Goal: Task Accomplishment & Management: Use online tool/utility

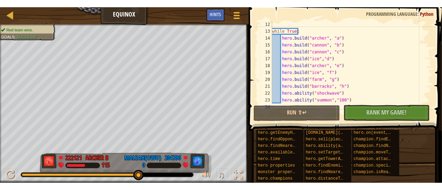
scroll to position [76, 0]
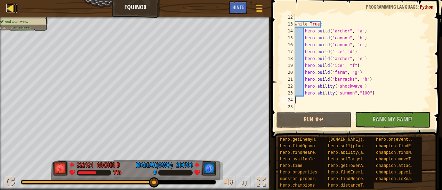
click at [7, 9] on div at bounding box center [10, 8] width 9 height 9
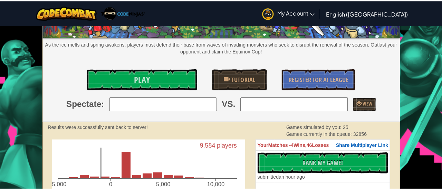
scroll to position [46, 0]
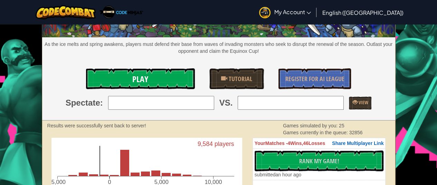
click at [157, 74] on link "Play" at bounding box center [140, 78] width 109 height 21
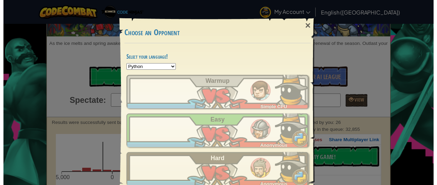
scroll to position [17, 0]
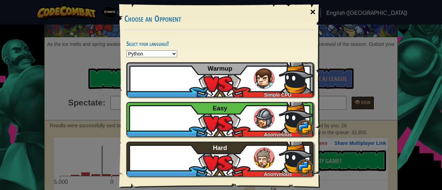
click at [314, 10] on div "×" at bounding box center [313, 12] width 16 height 20
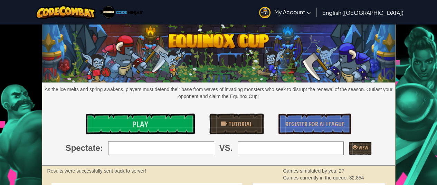
scroll to position [0, 0]
